Goal: Information Seeking & Learning: Compare options

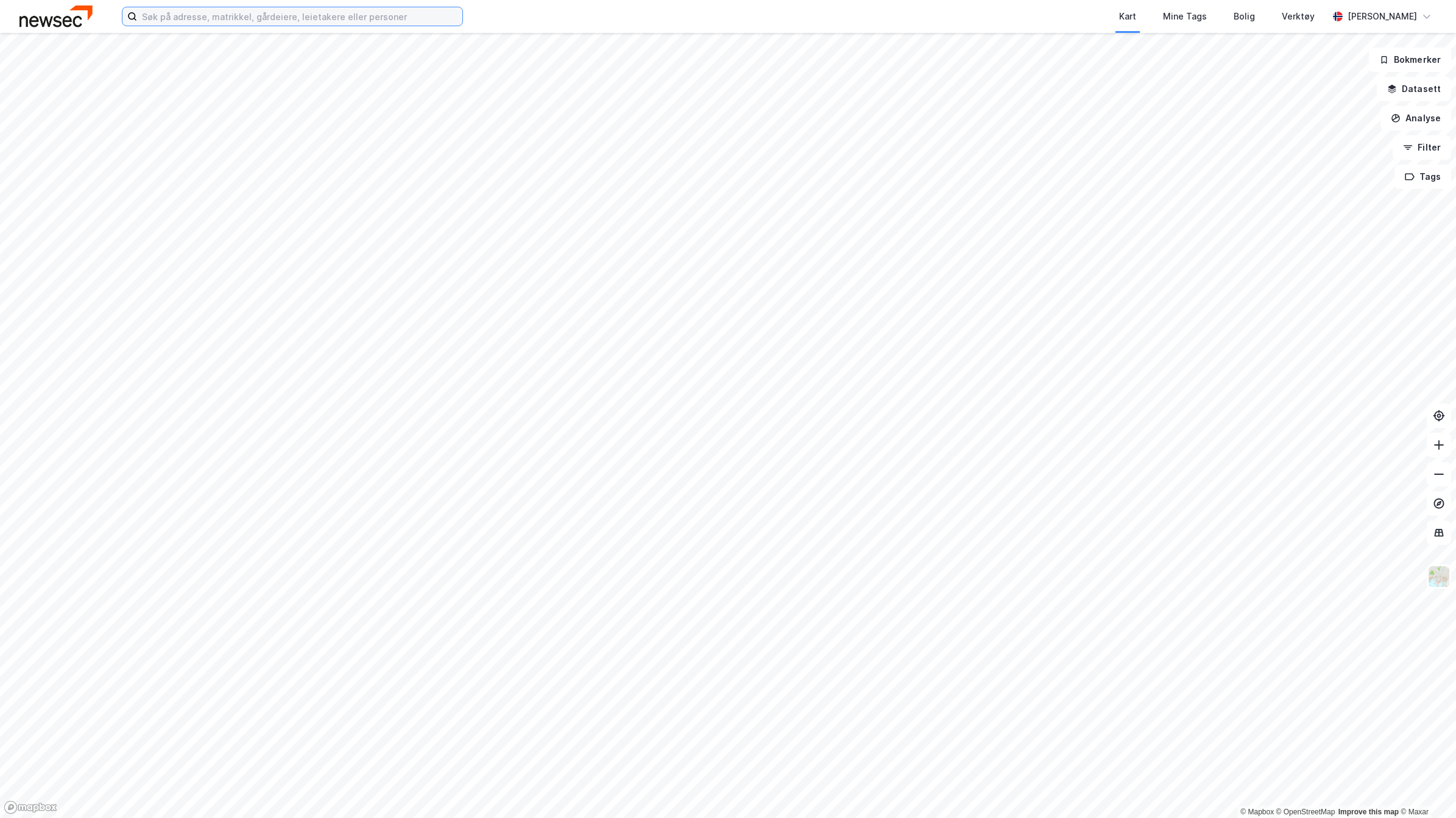
click at [226, 15] on input at bounding box center [300, 16] width 326 height 19
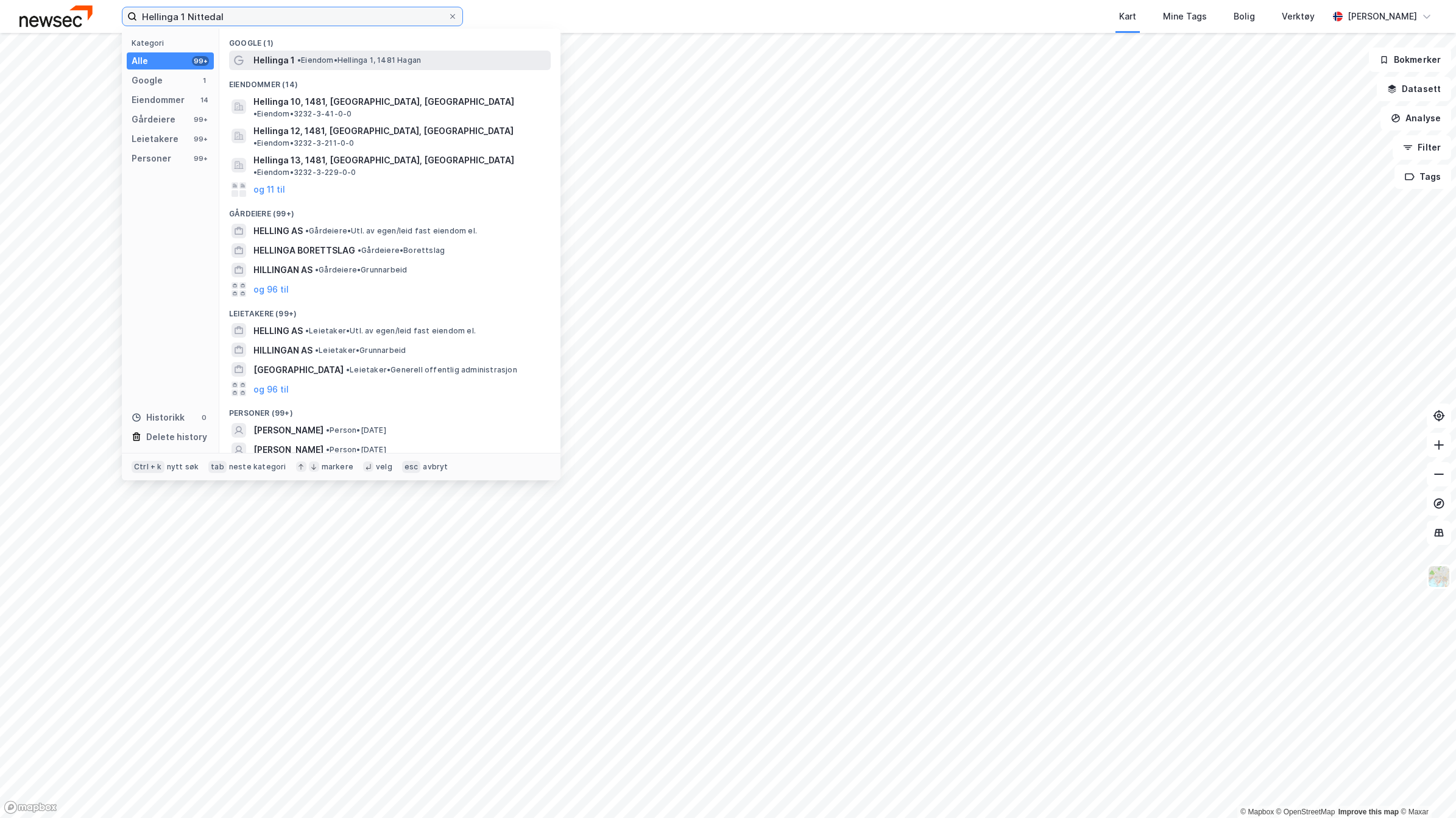
type input "Hellinga 1 Nittedal"
click at [290, 59] on span "Hellinga 1" at bounding box center [274, 60] width 42 height 15
